Goal: Navigation & Orientation: Find specific page/section

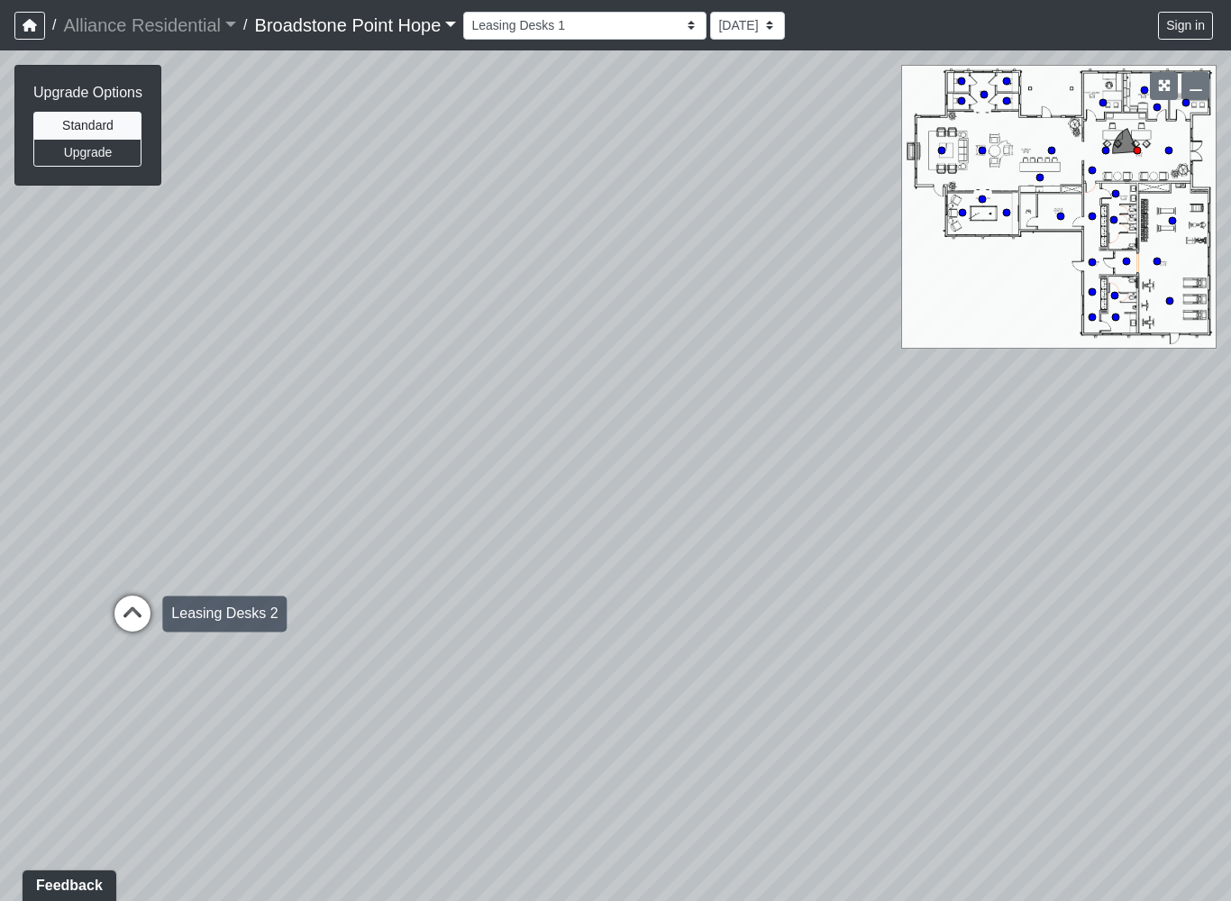
click at [131, 606] on icon at bounding box center [132, 623] width 54 height 54
select select "55XY4sAJTCJCfWi1BrKxuv"
